Goal: Task Accomplishment & Management: Manage account settings

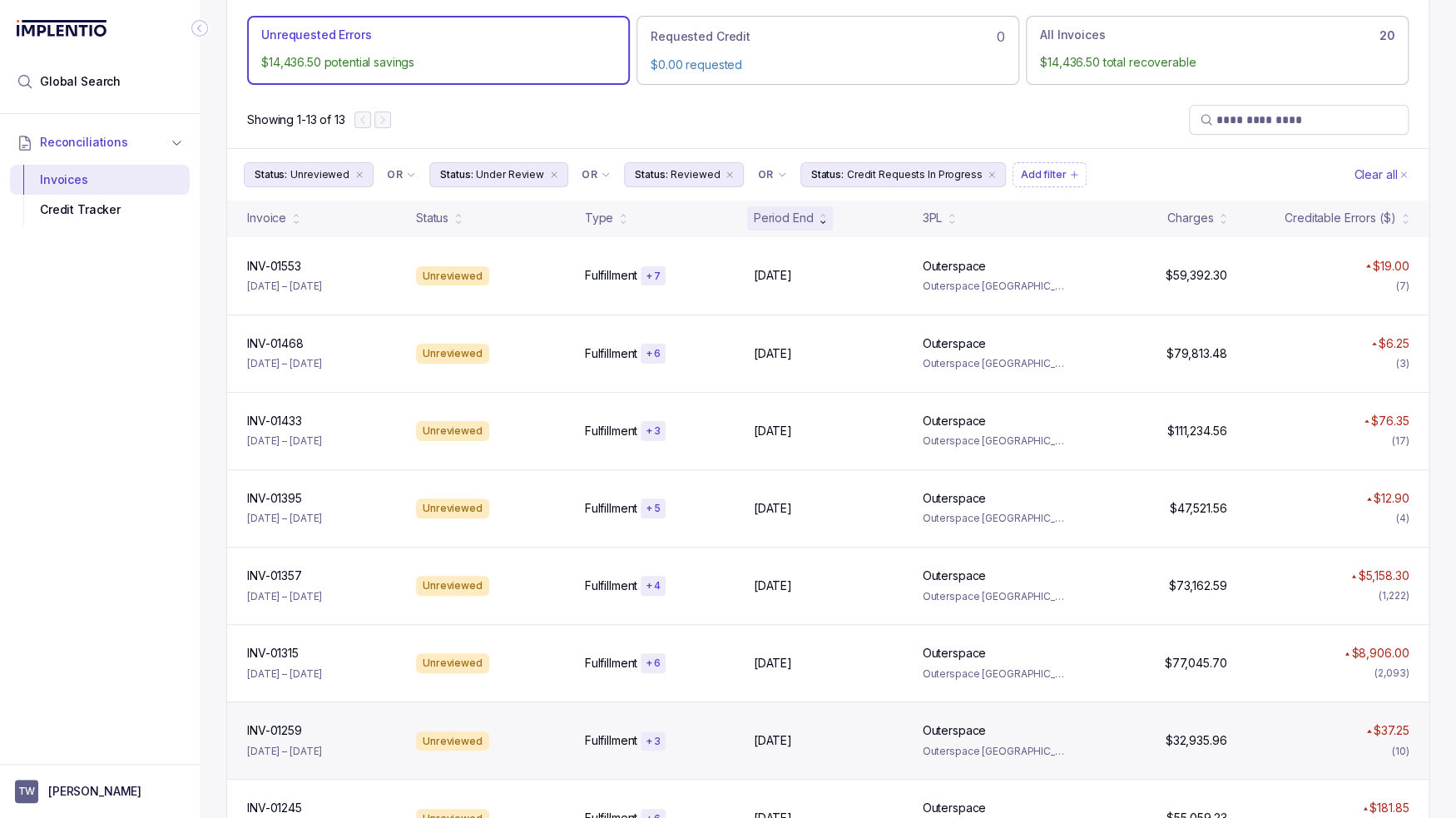
scroll to position [100, 0]
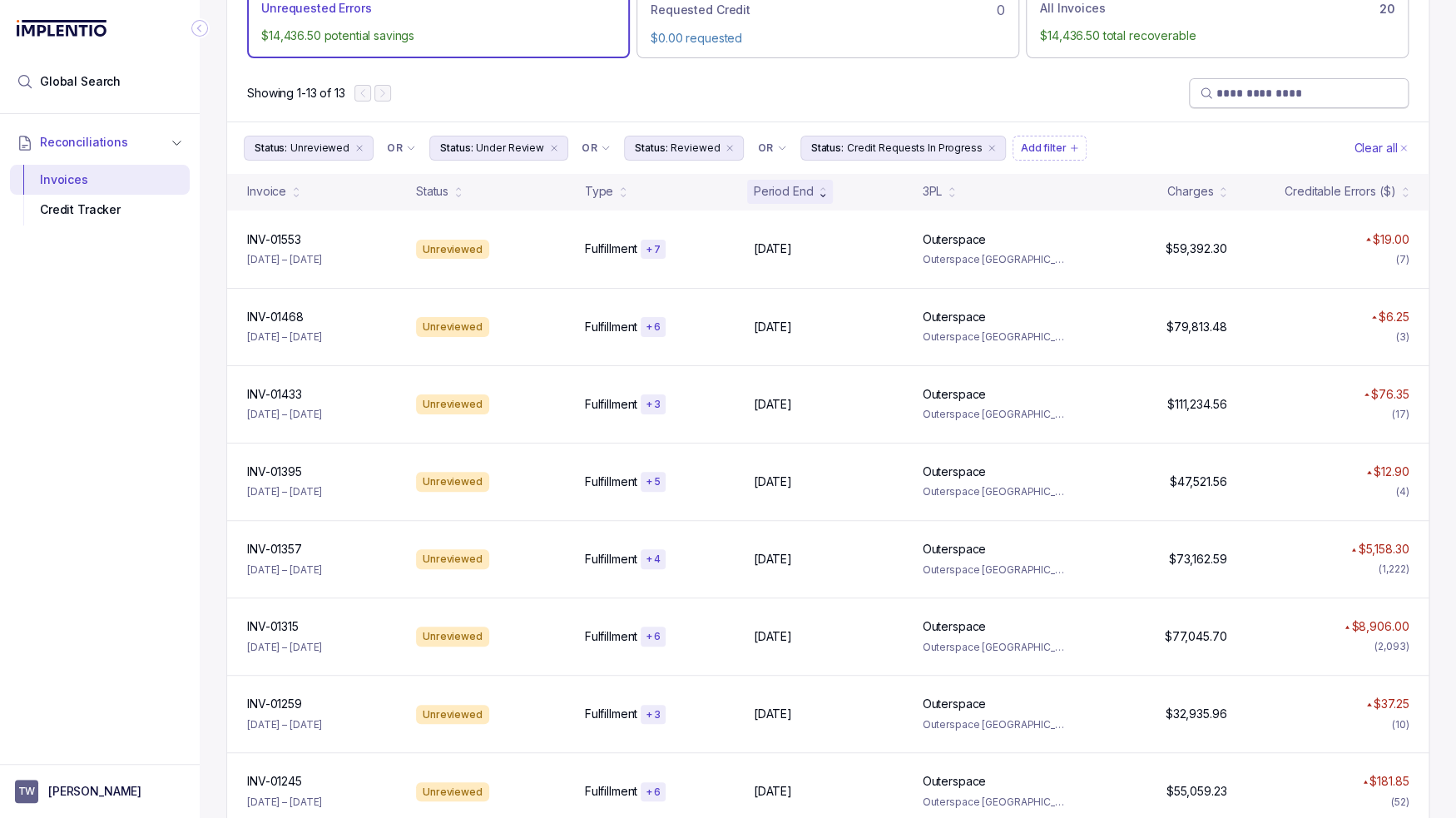
click at [1248, 91] on input "search" at bounding box center [1307, 93] width 181 height 16
paste input "*********"
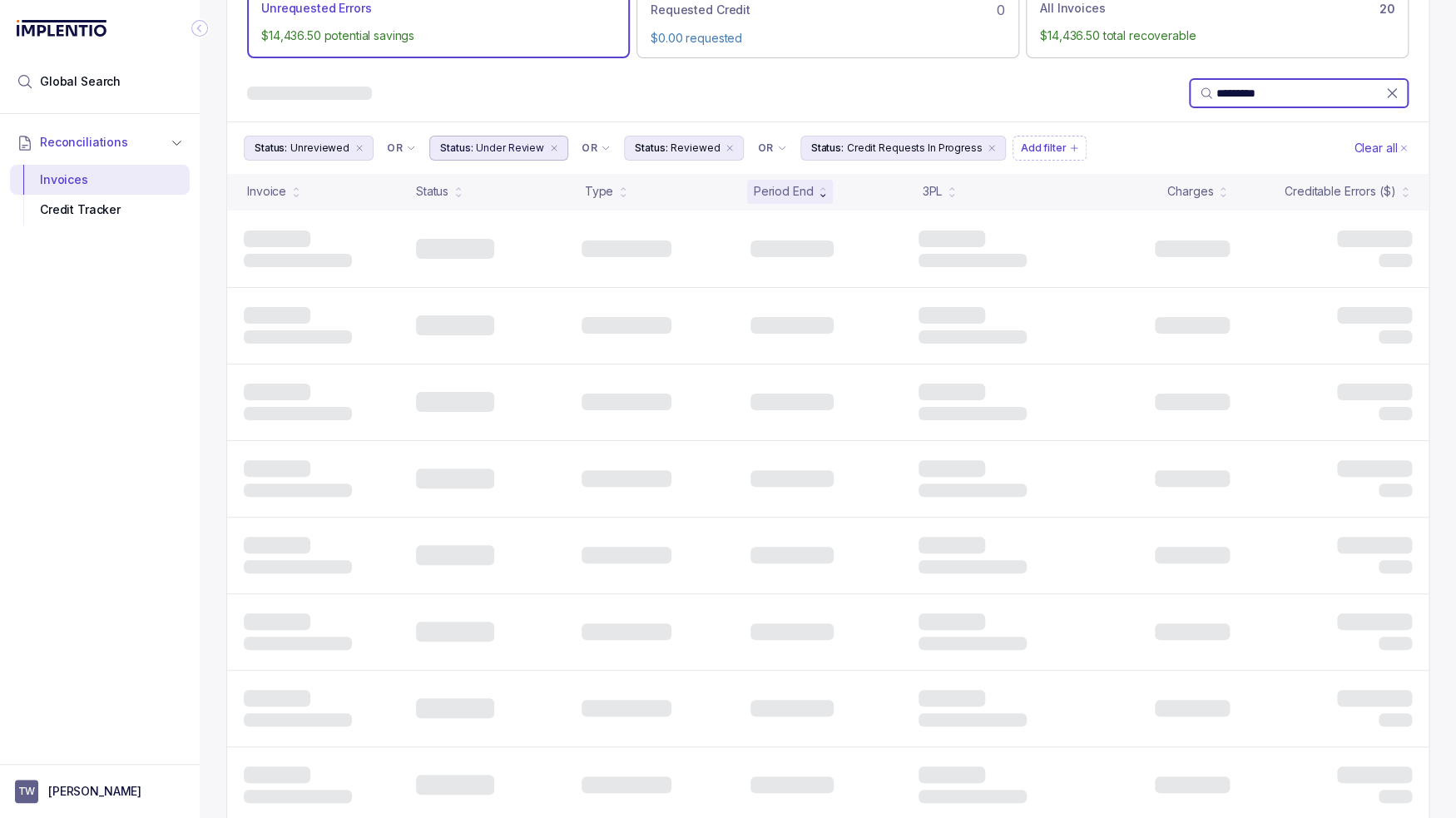
scroll to position [0, 0]
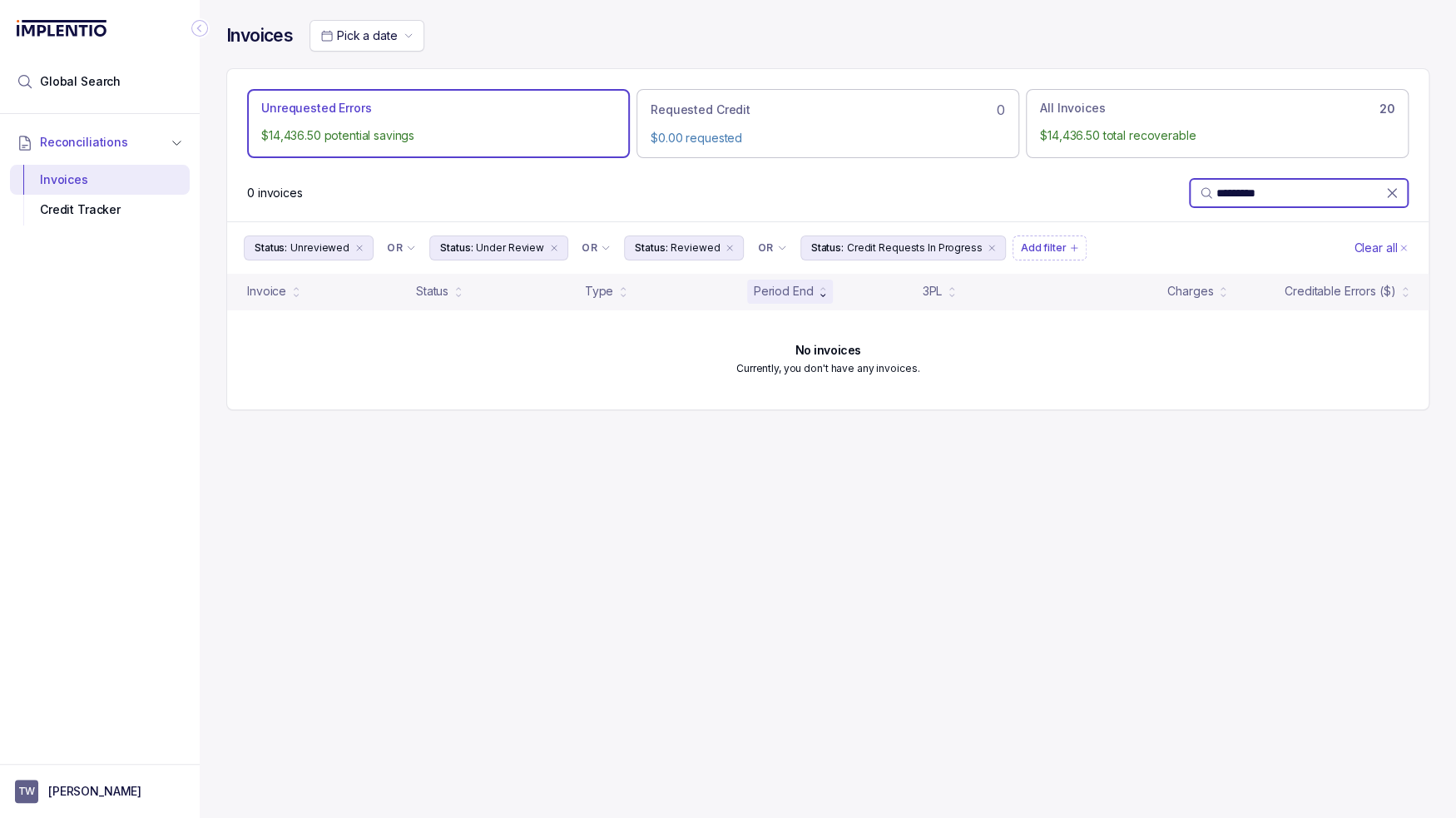
type input "*********"
click at [785, 471] on div "Invoices Pick a date Unrequested Errors $14,436.50 potential savings Requested …" at bounding box center [827, 409] width 1257 height 818
click at [346, 244] on li "Status: Unreviewed" at bounding box center [309, 248] width 130 height 25
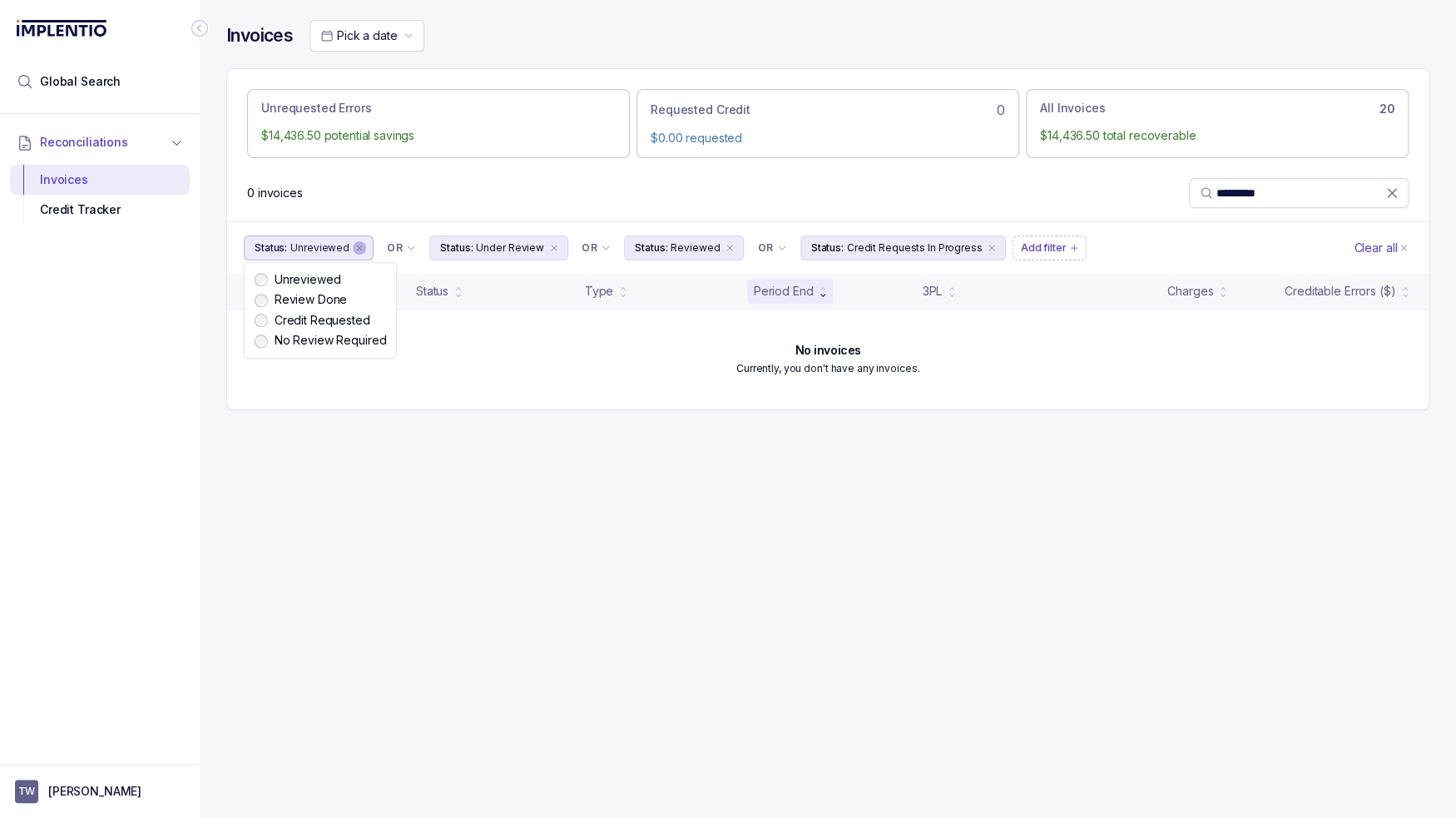
click at [355, 245] on icon "remove content" at bounding box center [360, 248] width 10 height 10
click at [363, 245] on icon "remove content" at bounding box center [369, 248] width 10 height 10
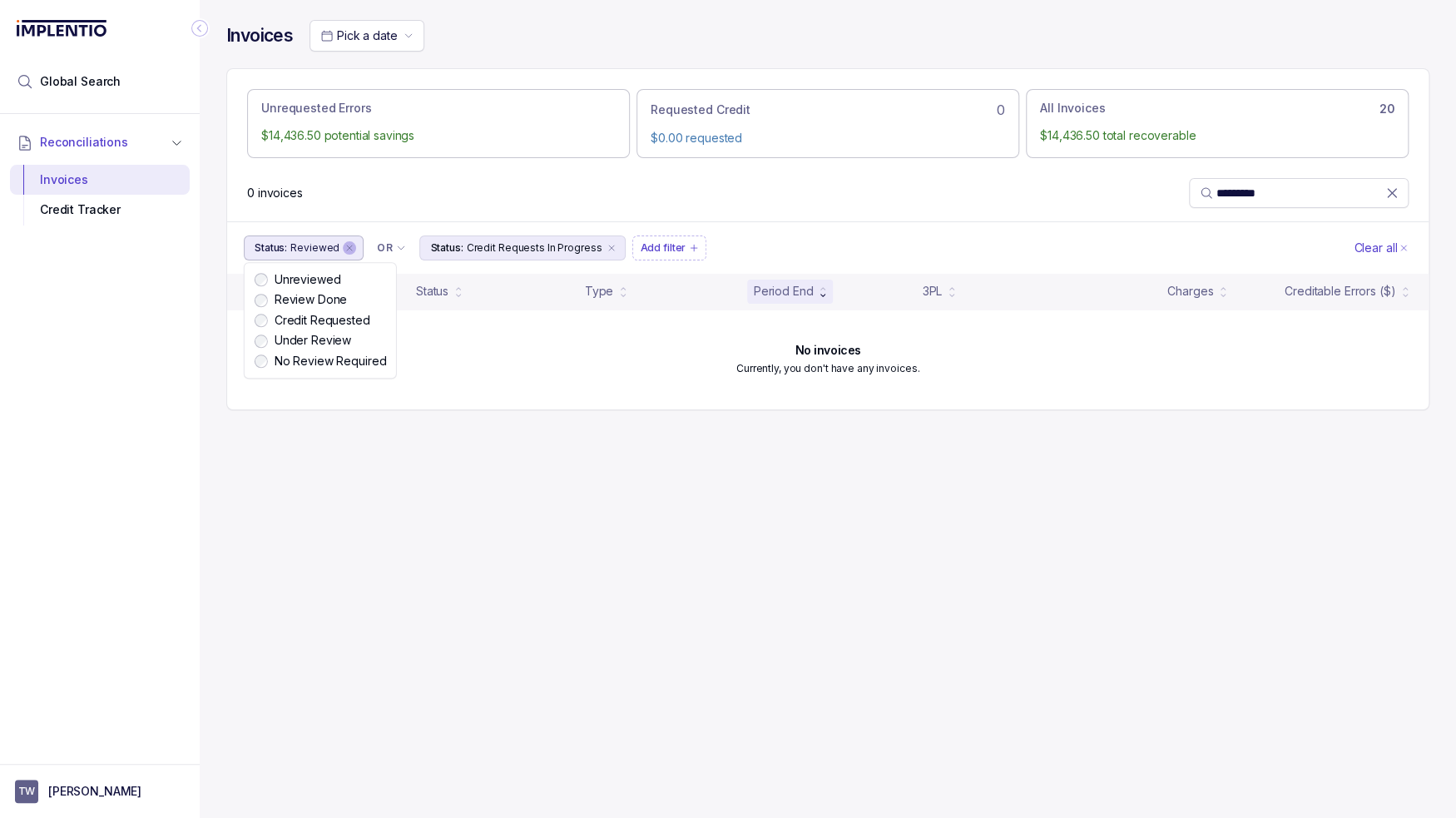
click at [346, 245] on icon "remove content" at bounding box center [349, 248] width 10 height 10
click at [431, 243] on icon "remove content" at bounding box center [436, 248] width 10 height 10
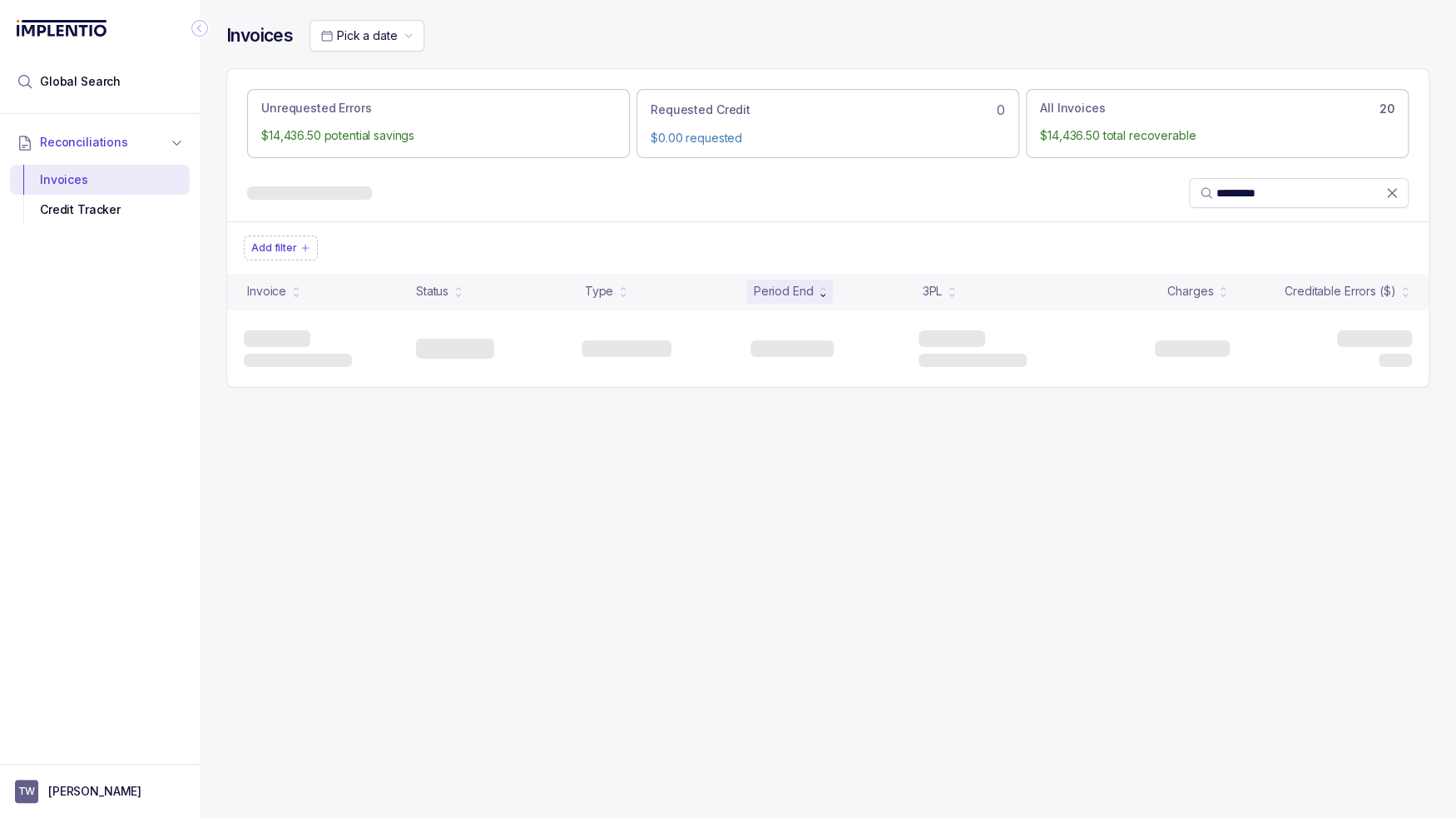
click at [554, 202] on div "*********" at bounding box center [827, 193] width 1201 height 56
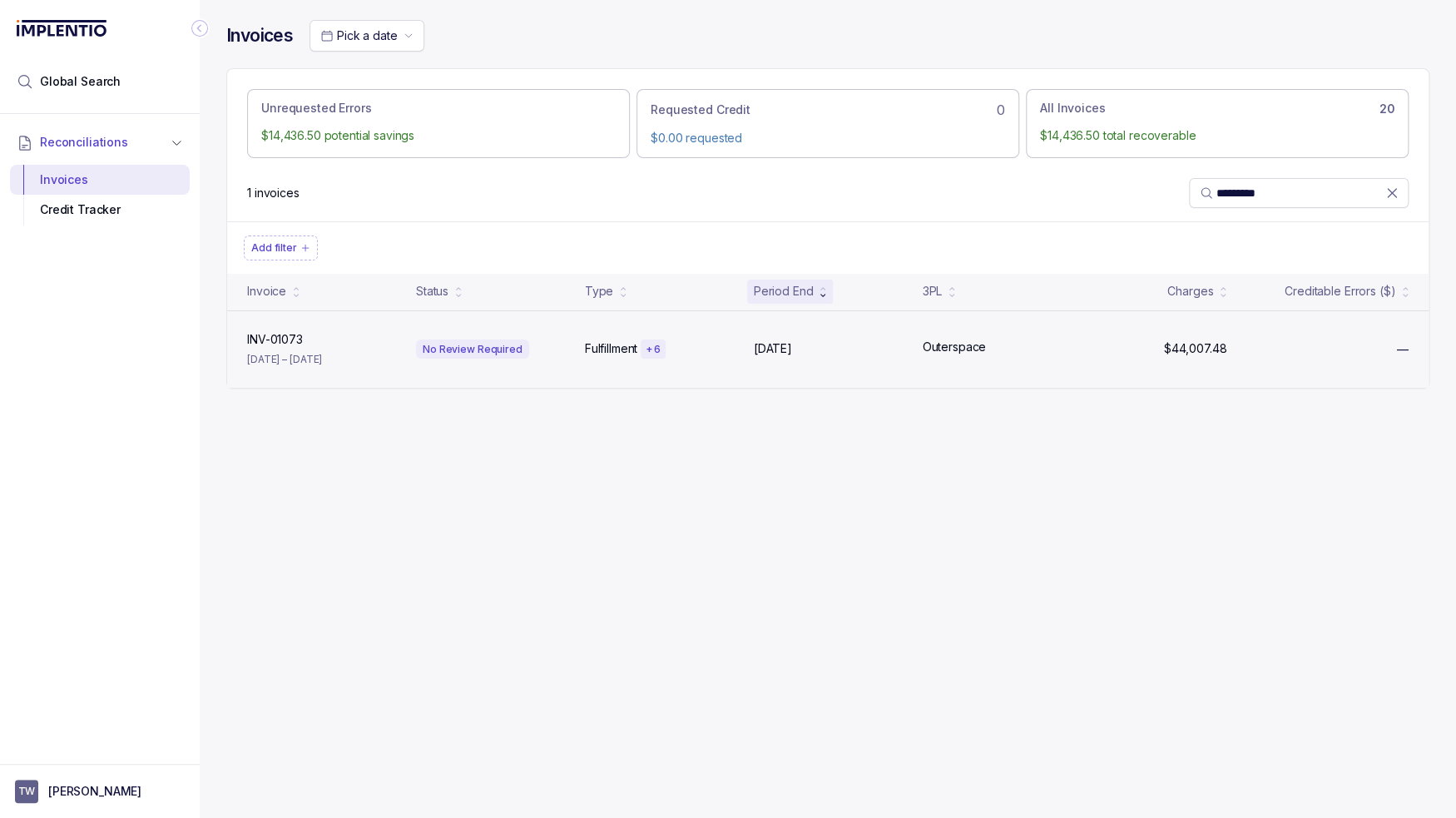
click at [1028, 355] on div "Outerspace Outerspace" at bounding box center [996, 348] width 162 height 20
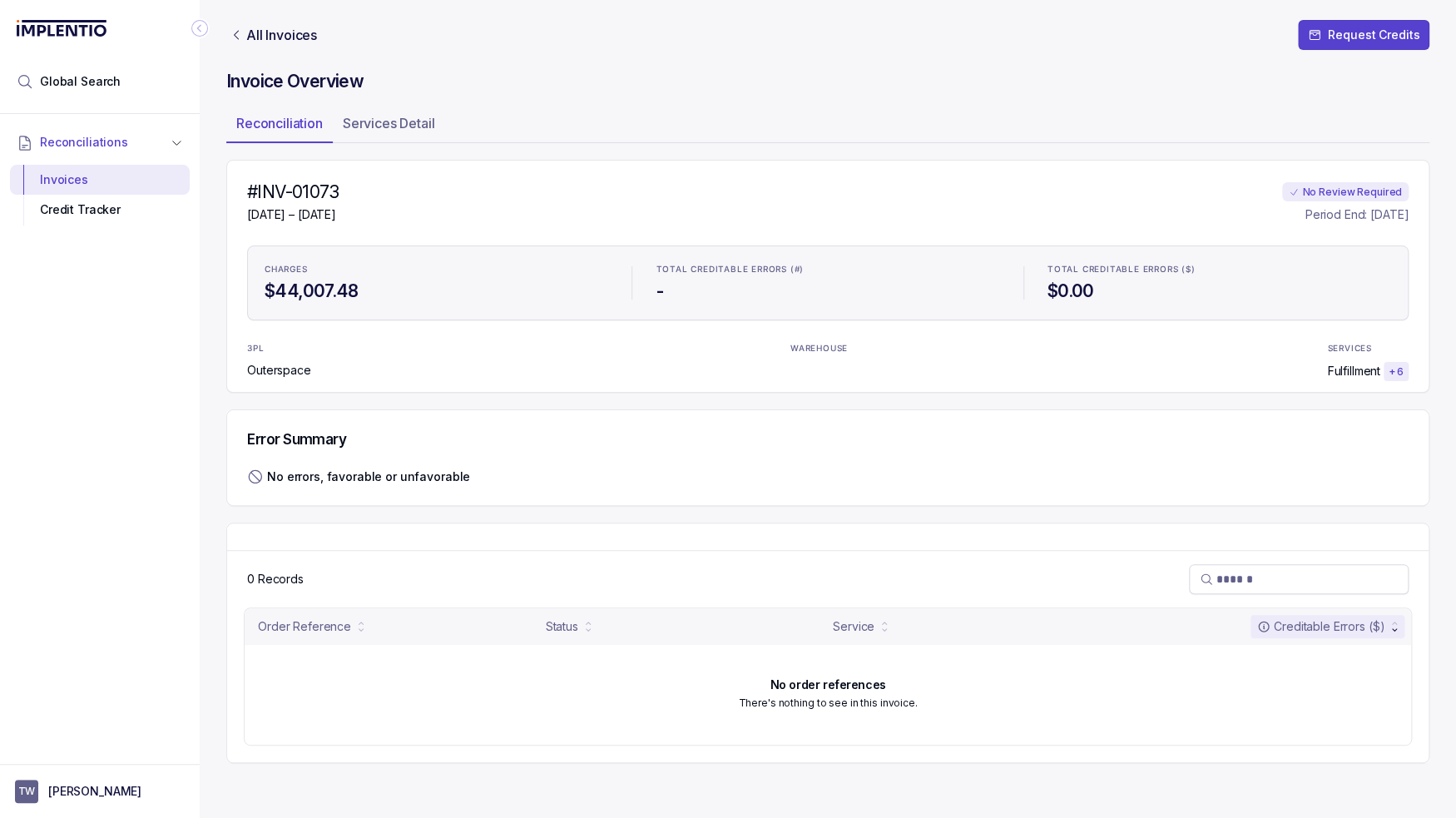
click at [230, 30] on icon "Link All Invoices" at bounding box center [236, 35] width 13 height 13
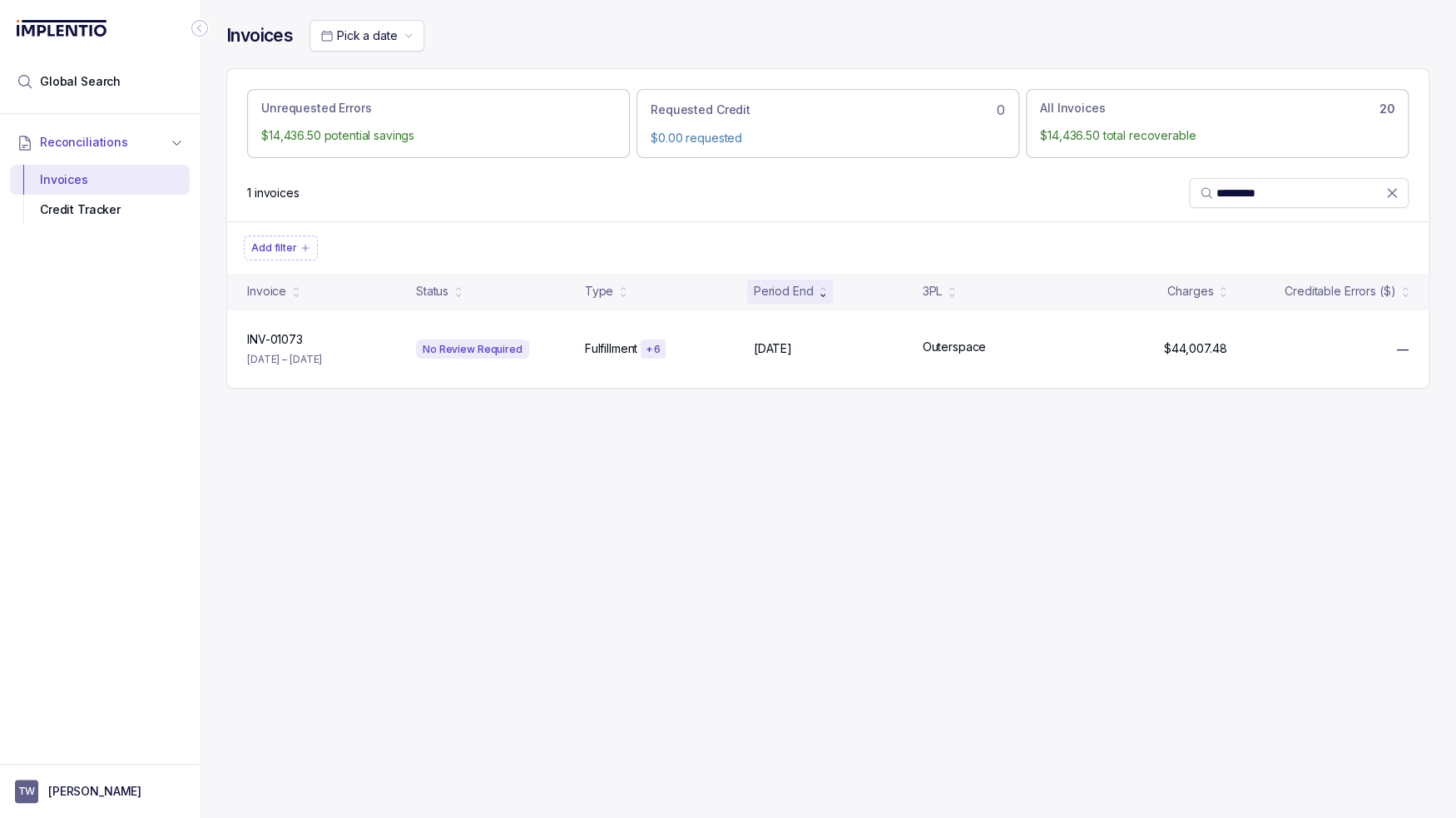
click at [266, 193] on p "1 invoices" at bounding box center [273, 193] width 52 height 16
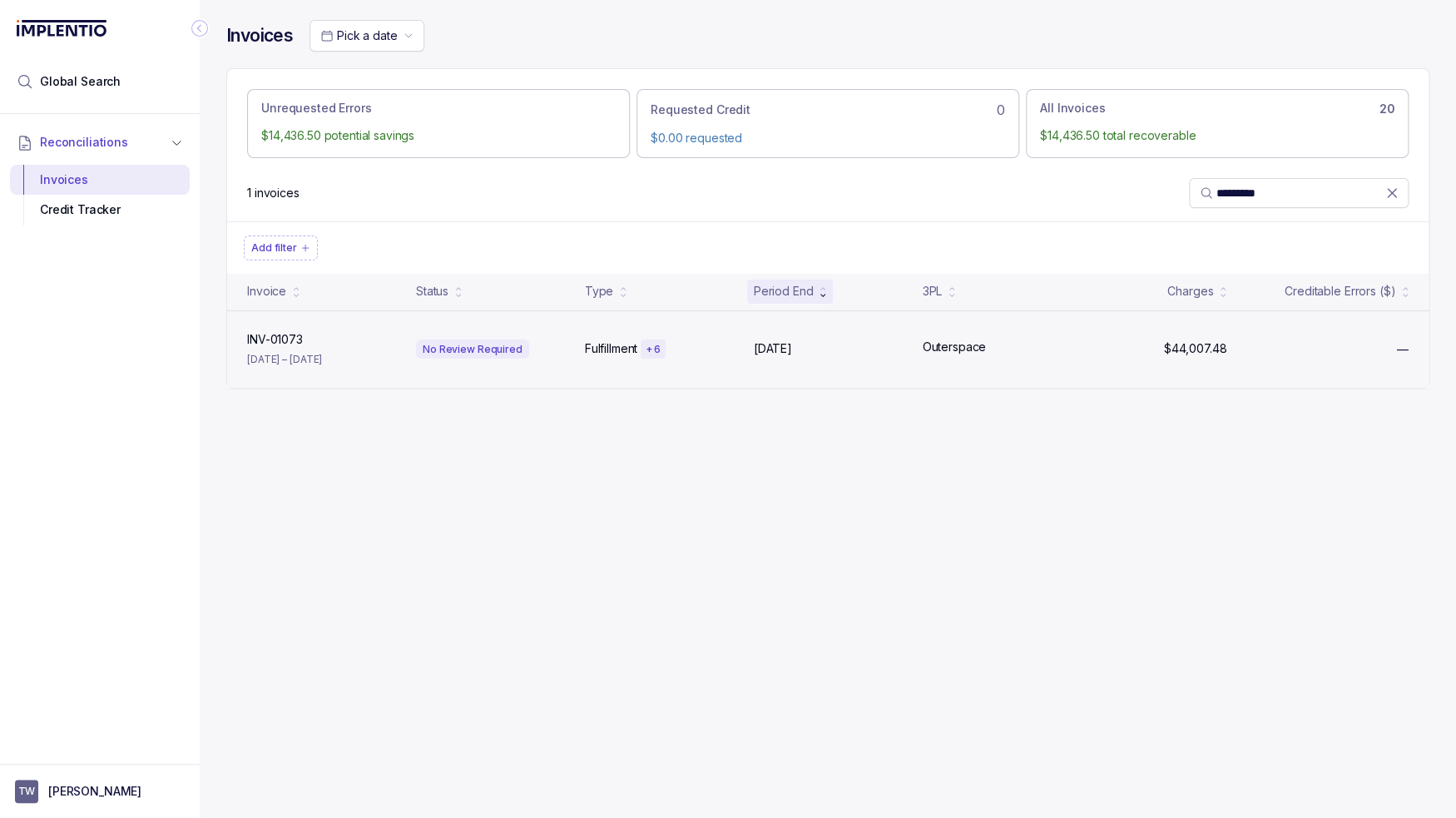
click at [549, 362] on div "INV-01073 INV-01073 [DATE] – [DATE] No Review Required Fulfillment + [DATE], [D…" at bounding box center [827, 349] width 1201 height 77
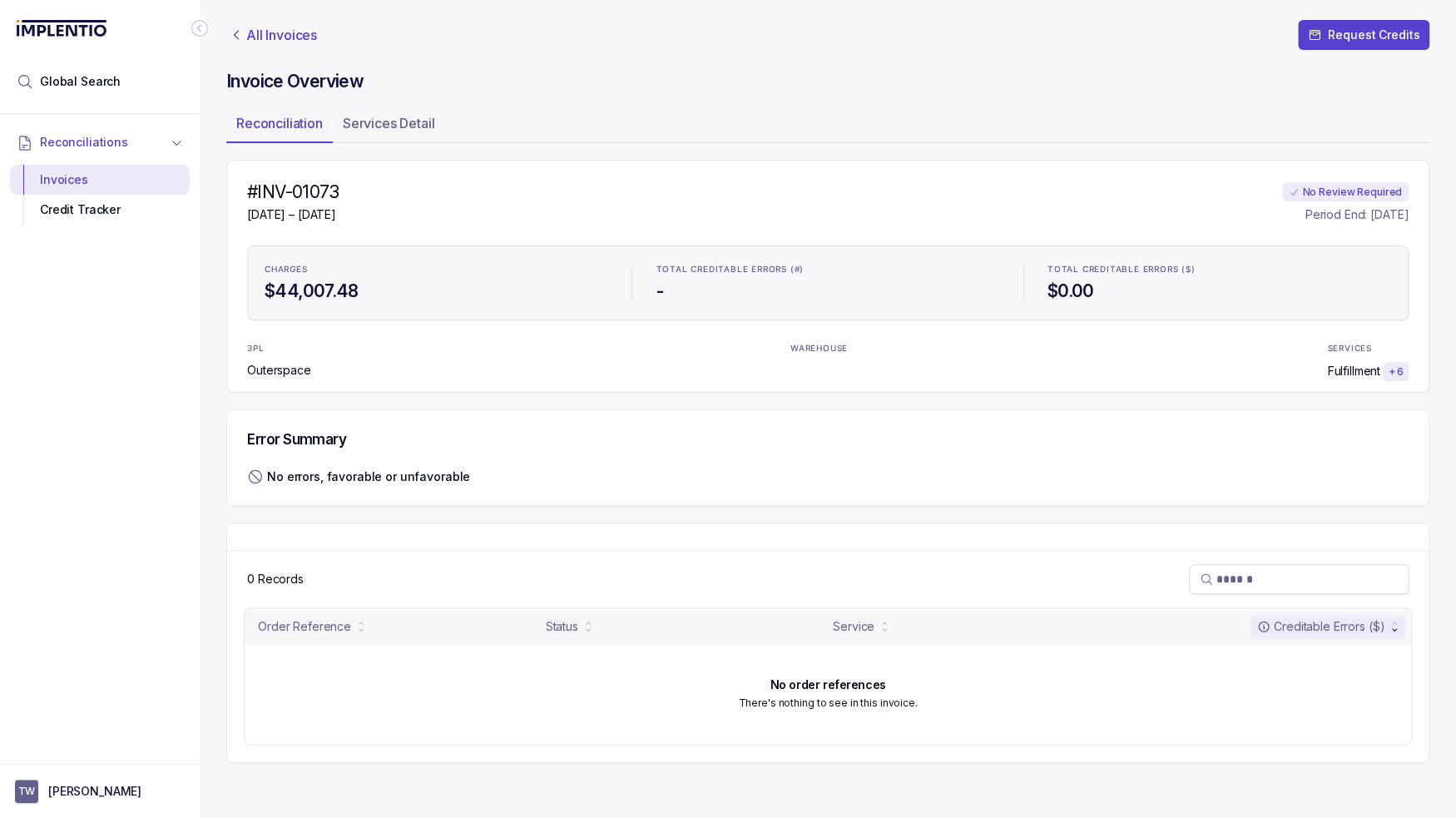
click at [290, 36] on p "All Invoices" at bounding box center [282, 35] width 71 height 16
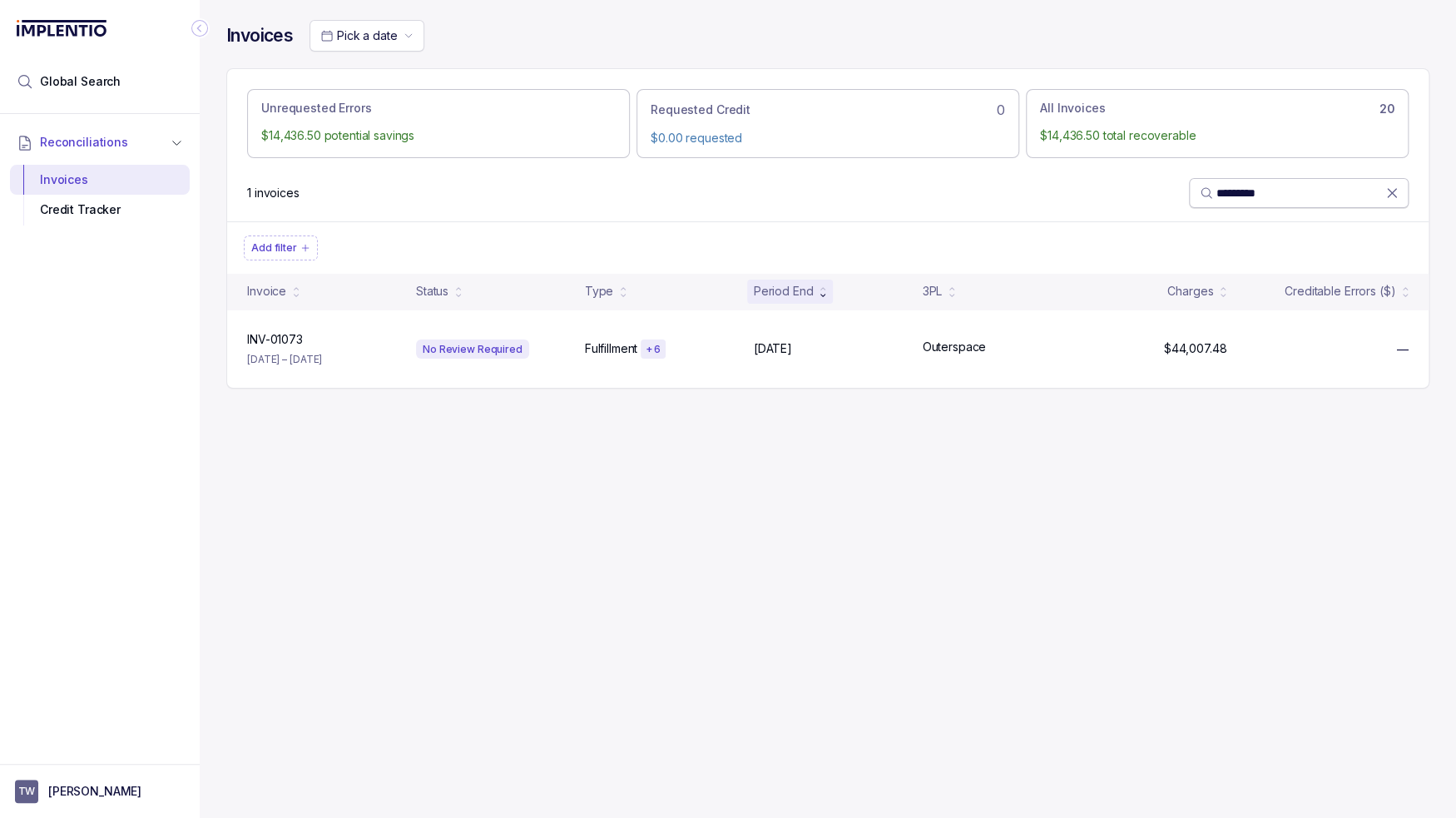
click at [1394, 193] on icon at bounding box center [1392, 193] width 16 height 16
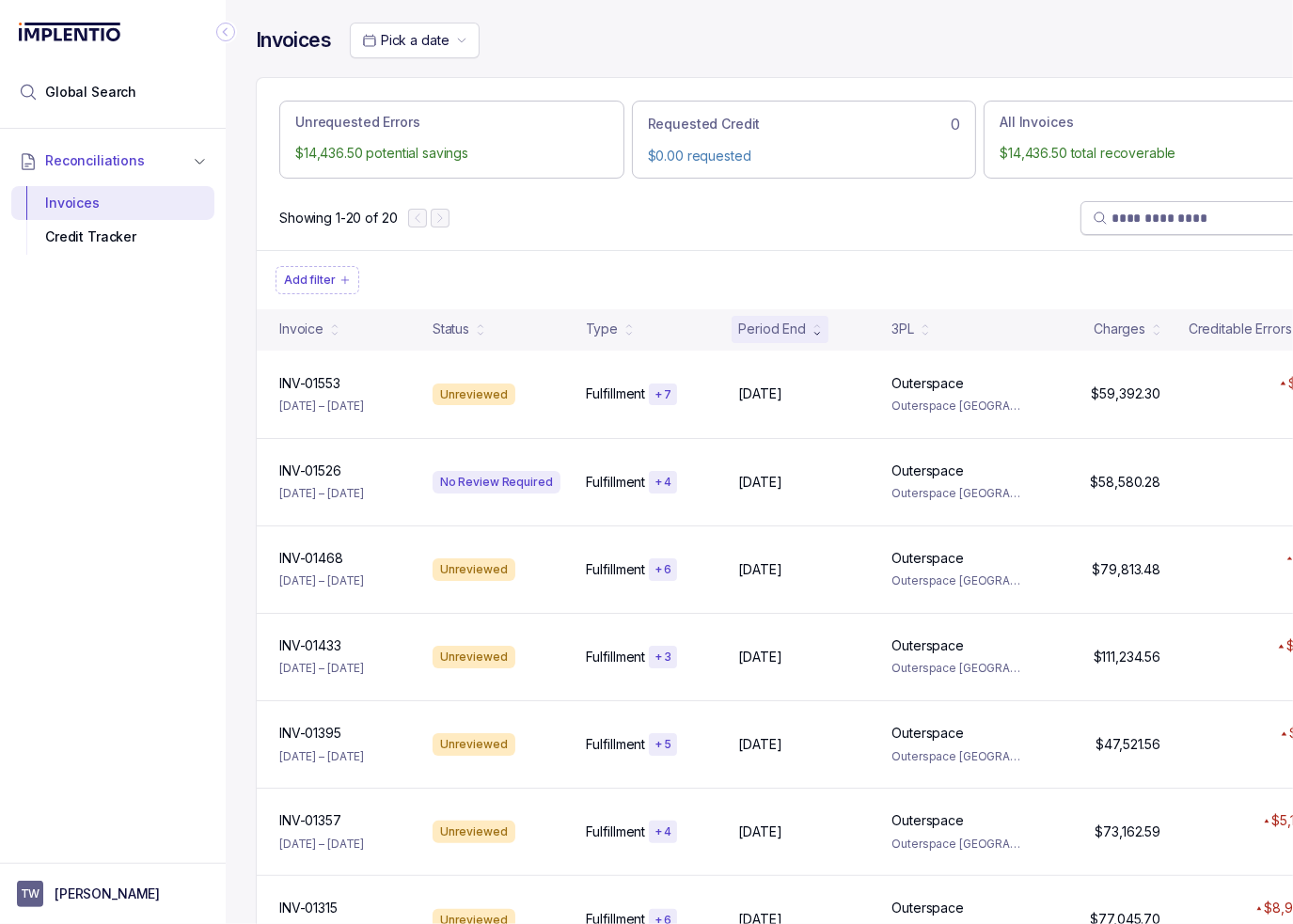
click at [988, 69] on div "Invoices Pick a date" at bounding box center [804, 50] width 1097 height 55
click at [984, 243] on div "Showing 1-20 of 20" at bounding box center [804, 218] width 1095 height 64
click at [962, 269] on ul "Add filter" at bounding box center [804, 280] width 1057 height 28
click at [962, 274] on ul "Add filter" at bounding box center [804, 280] width 1057 height 28
click at [983, 244] on div "Showing 1-20 of 20" at bounding box center [804, 218] width 1095 height 64
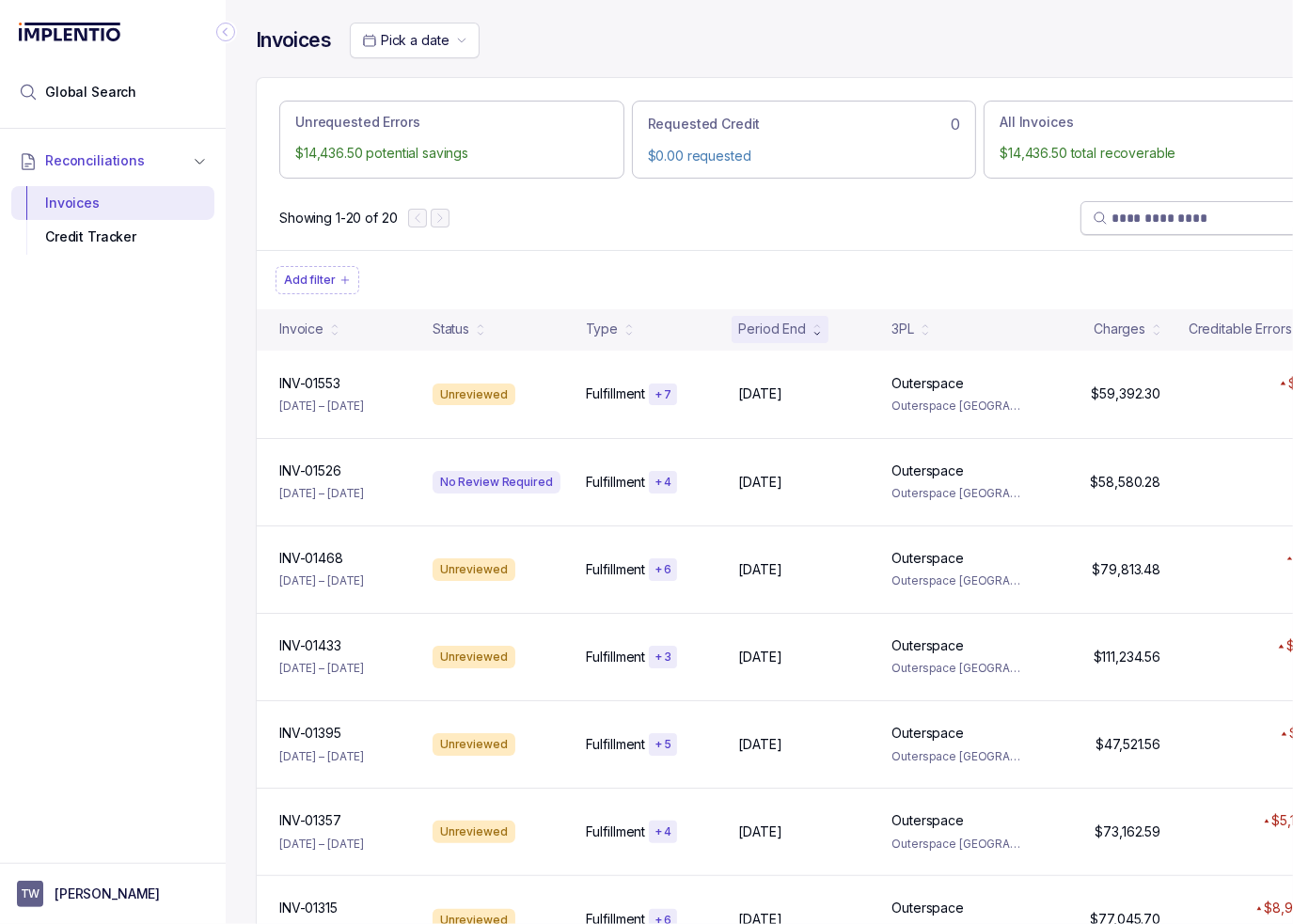
click at [966, 260] on div "Add filter" at bounding box center [804, 279] width 1095 height 59
click at [693, 256] on div "Add filter" at bounding box center [804, 279] width 1095 height 59
click at [915, 256] on div "Add filter" at bounding box center [804, 279] width 1095 height 59
click at [963, 256] on div "Add filter" at bounding box center [804, 279] width 1095 height 59
click at [959, 223] on div "Showing 1-20 of 20" at bounding box center [804, 218] width 1095 height 64
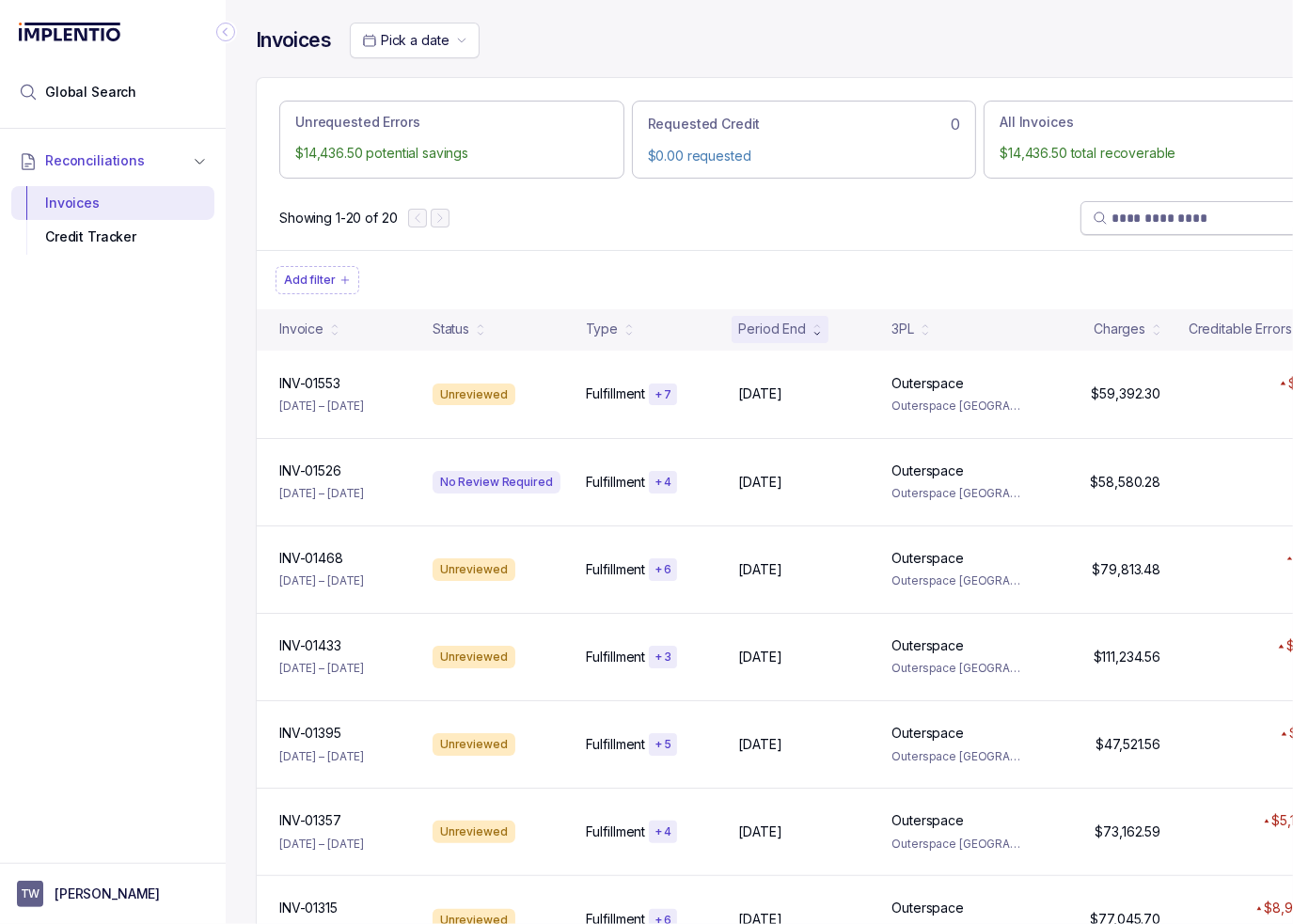
click at [737, 217] on div "Showing 1-20 of 20" at bounding box center [804, 218] width 1095 height 64
click at [187, 650] on div "Reconciliations Invoices Credit Tracker" at bounding box center [113, 490] width 225 height 723
click at [100, 886] on p "[PERSON_NAME]" at bounding box center [107, 894] width 105 height 19
click at [94, 861] on p "Logout" at bounding box center [124, 853] width 156 height 19
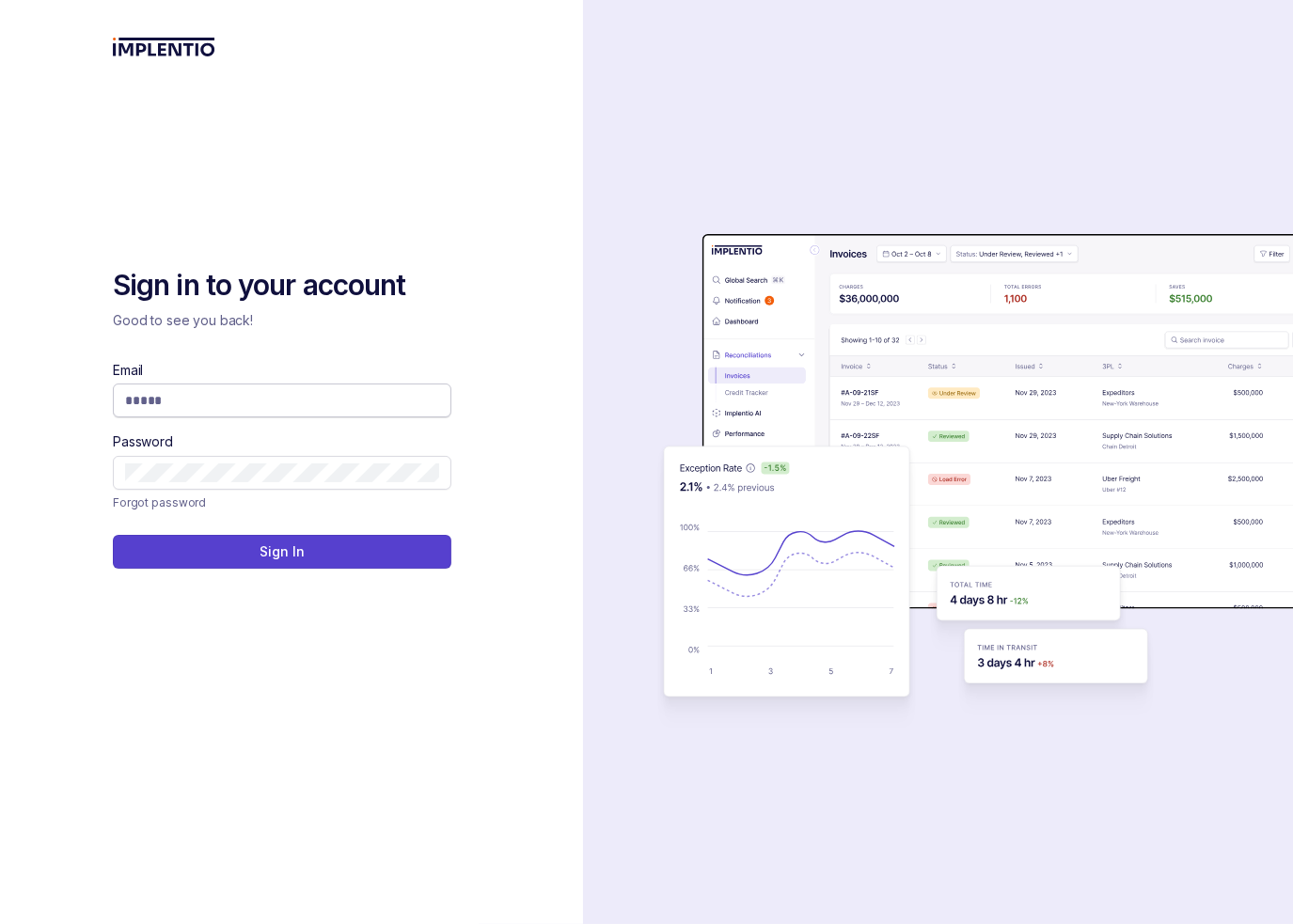
click at [323, 396] on input "Email" at bounding box center [282, 400] width 314 height 19
type input "**********"
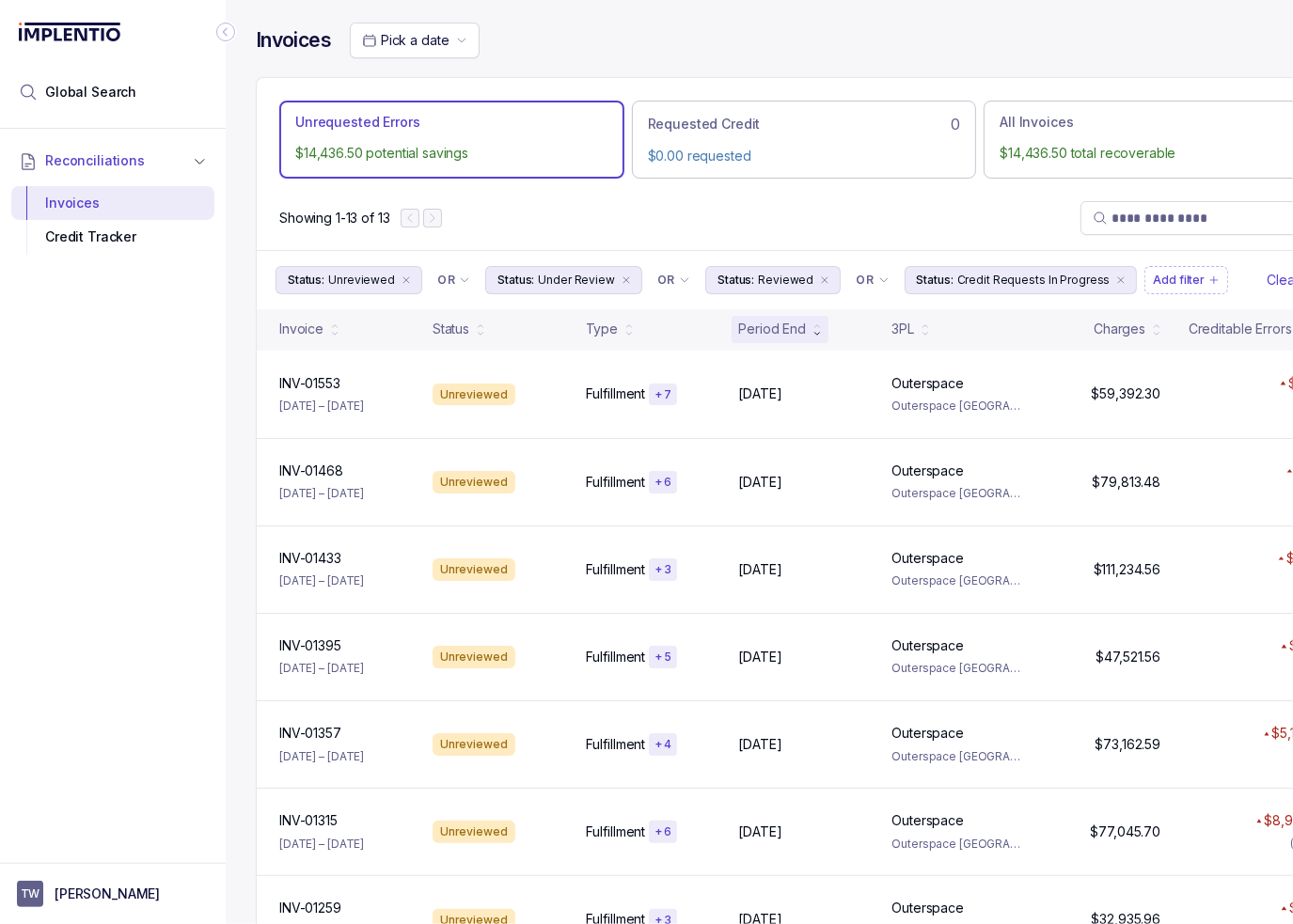
drag, startPoint x: 117, startPoint y: 647, endPoint x: 131, endPoint y: 788, distance: 141.7
click at [117, 650] on div "Reconciliations Invoices Credit Tracker" at bounding box center [113, 490] width 225 height 723
click at [138, 892] on button "TW [PERSON_NAME]" at bounding box center [113, 894] width 192 height 26
click at [121, 857] on p "Logout" at bounding box center [124, 853] width 156 height 19
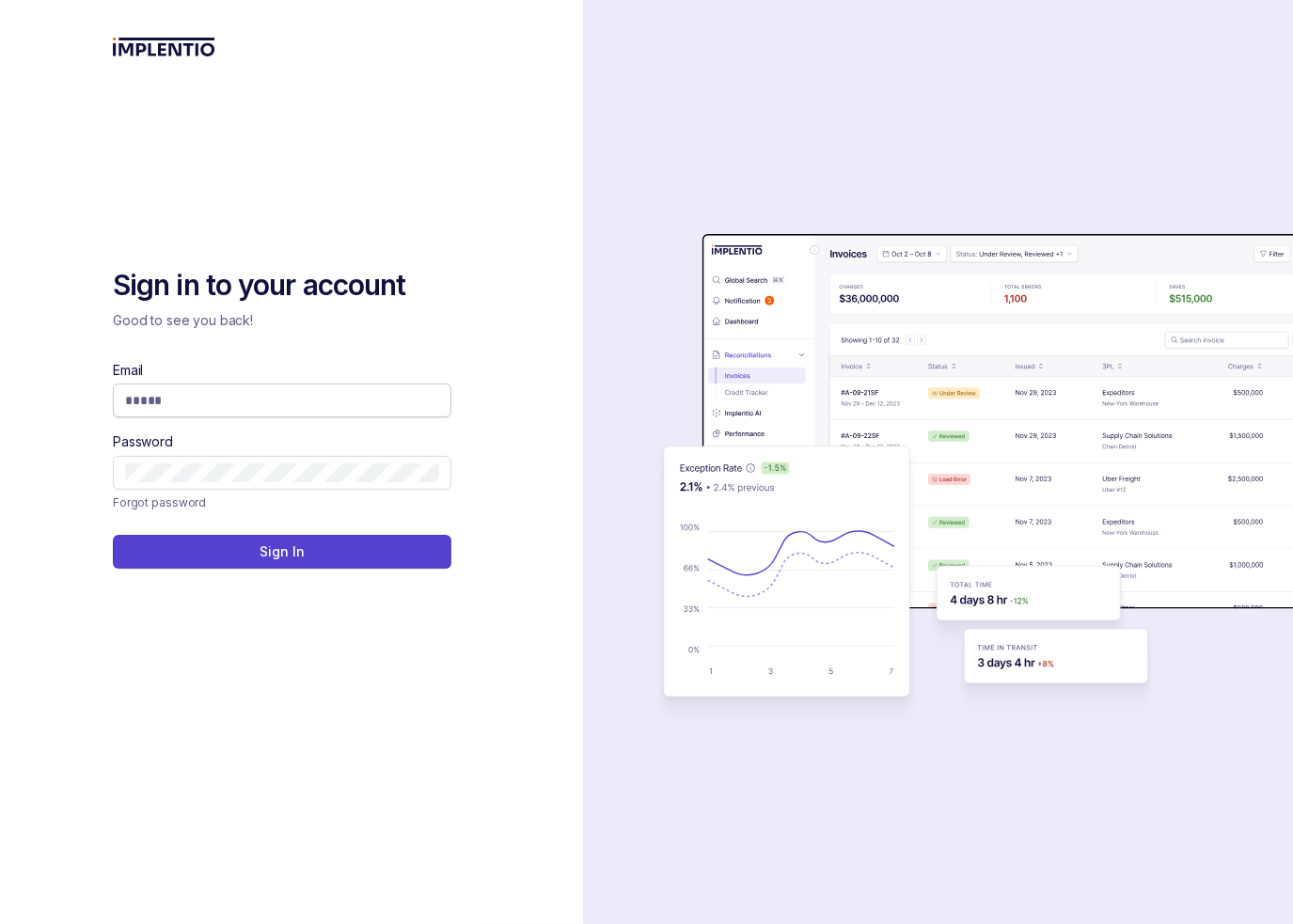
click at [278, 402] on input "Email" at bounding box center [282, 400] width 314 height 19
type input "**********"
